Goal: Navigation & Orientation: Find specific page/section

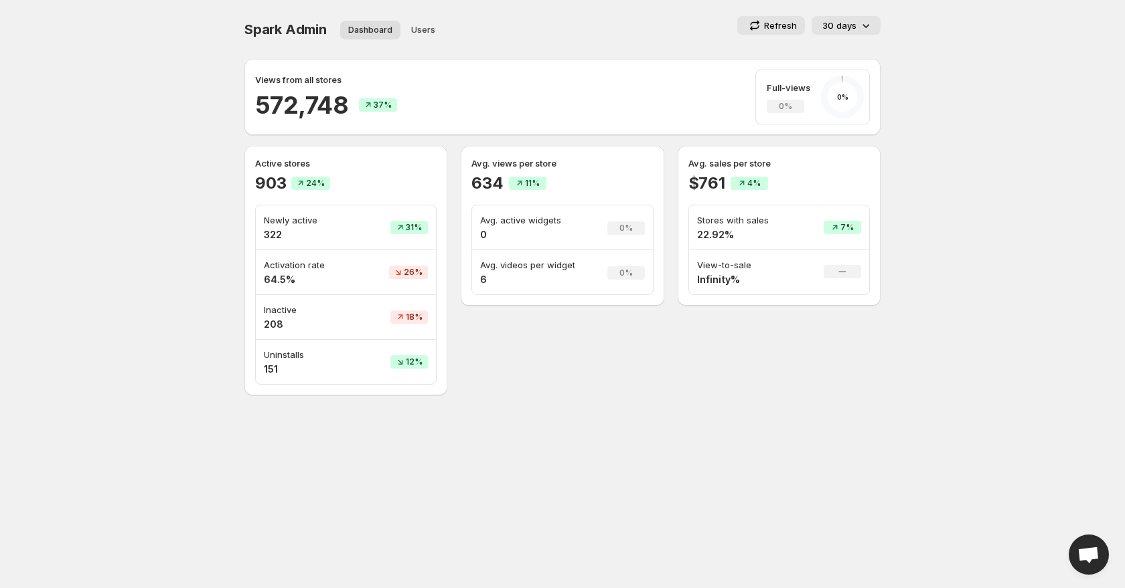
click at [268, 185] on h2 "903" at bounding box center [270, 183] width 31 height 21
click at [415, 179] on div "903 24%" at bounding box center [345, 183] width 181 height 21
click at [434, 173] on div "903 24%" at bounding box center [345, 183] width 181 height 21
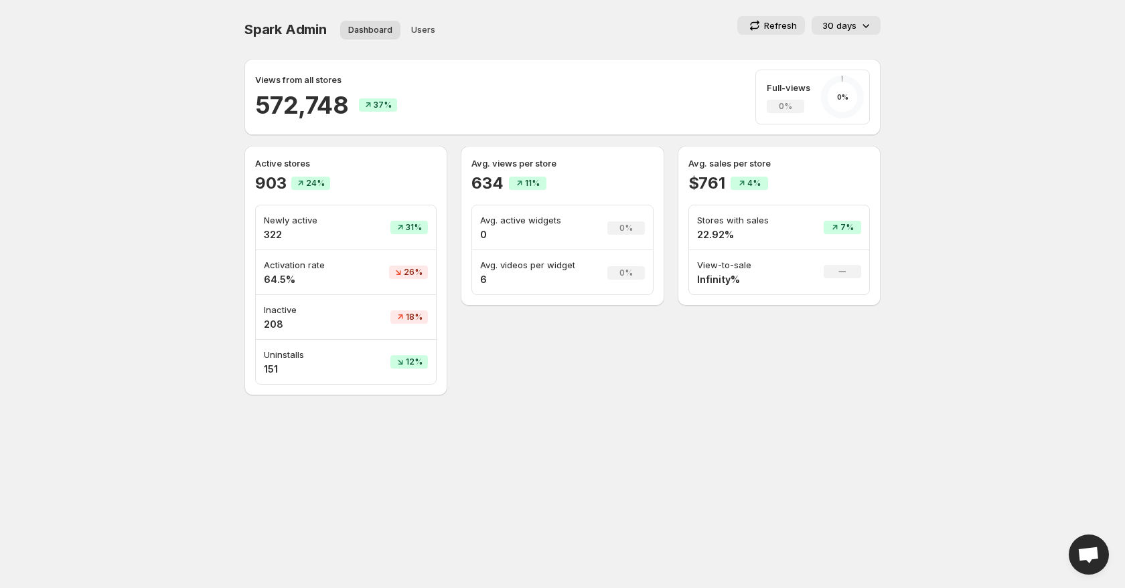
click at [486, 181] on h2 "634" at bounding box center [486, 183] width 31 height 21
click at [523, 459] on body "Home Feeds Videos Subscription Settings Spark Admin. This page is ready Spark A…" at bounding box center [562, 294] width 1125 height 588
